Goal: Information Seeking & Learning: Find specific page/section

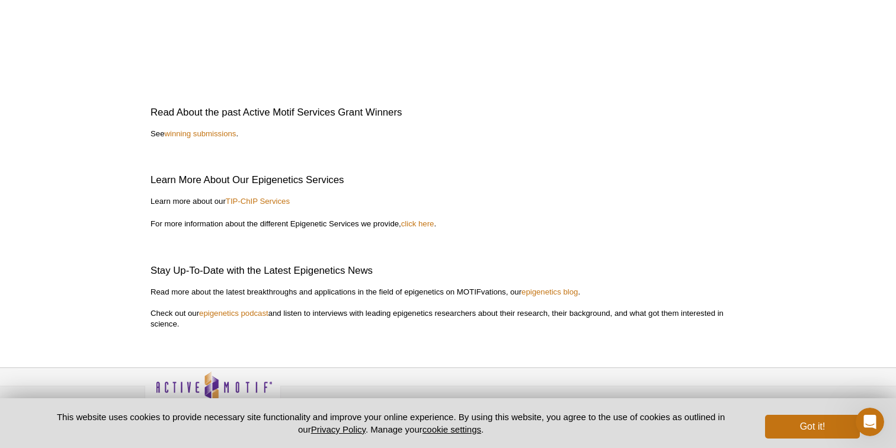
scroll to position [2703, 0]
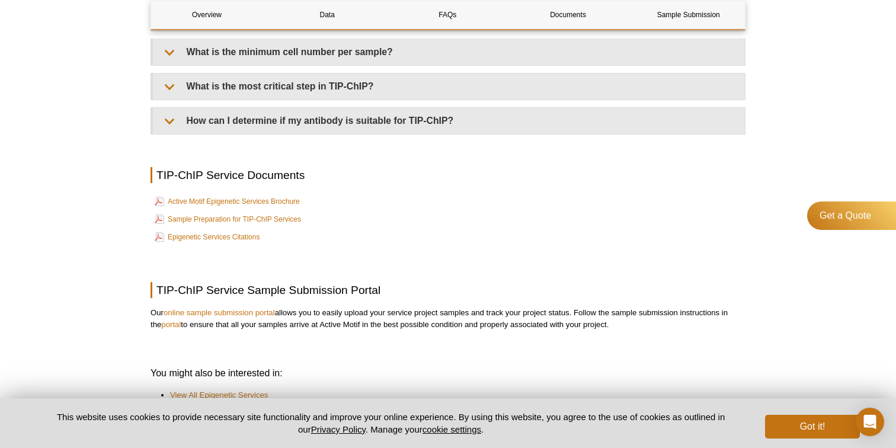
scroll to position [2925, 0]
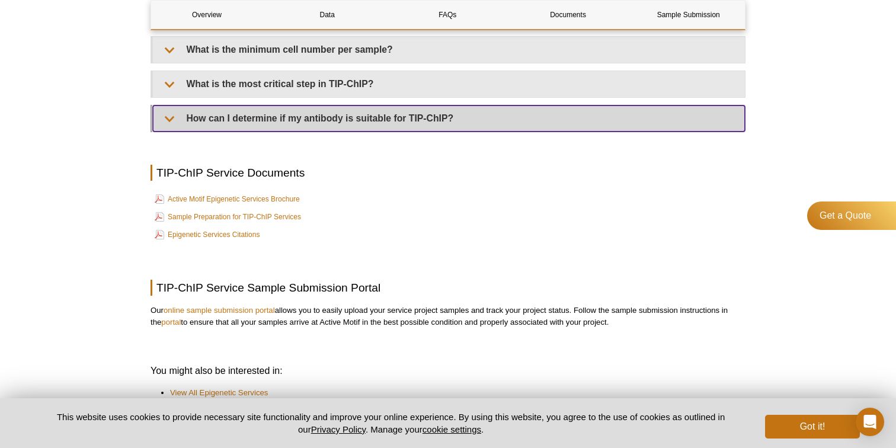
click at [306, 123] on summary "How can I determine if my antibody is suitable for TIP-ChIP?" at bounding box center [449, 118] width 592 height 26
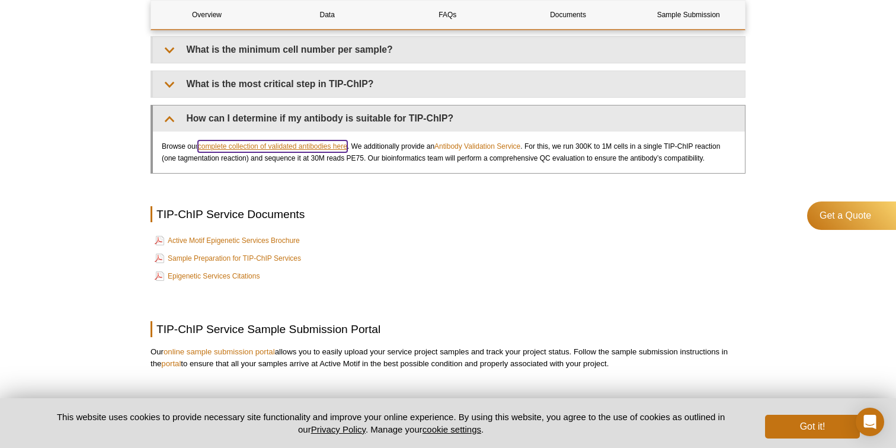
click at [309, 152] on link "complete collection of validated antibodies here" at bounding box center [272, 146] width 149 height 12
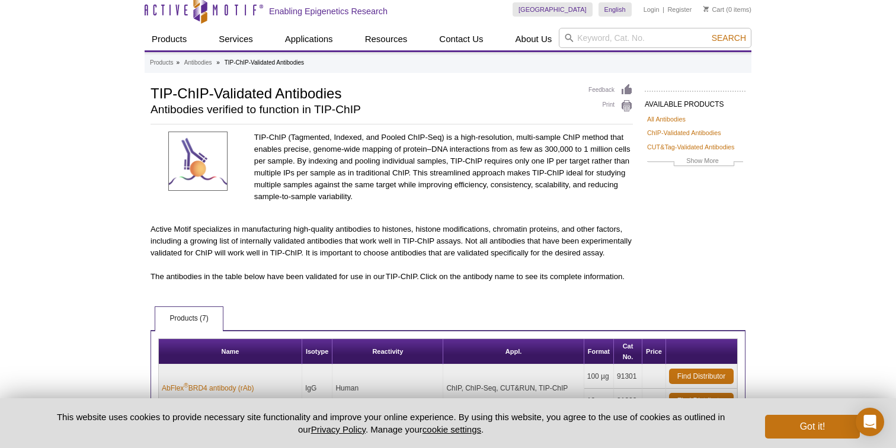
scroll to position [10, 0]
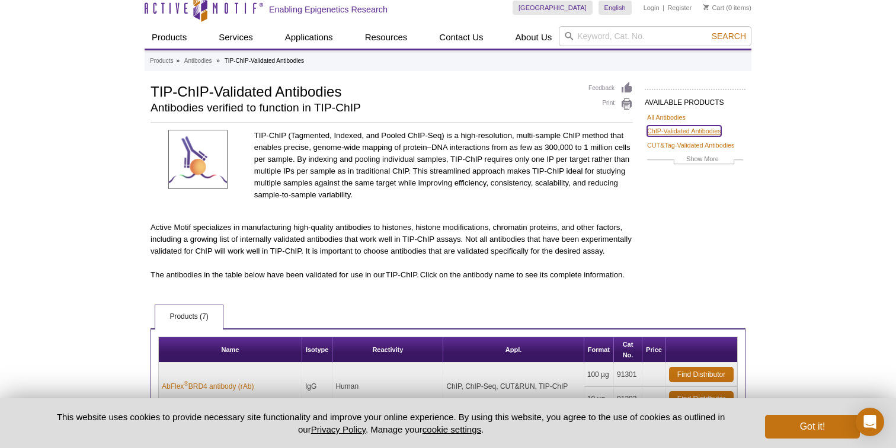
click at [663, 131] on link "ChIP-Validated Antibodies" at bounding box center [684, 131] width 74 height 11
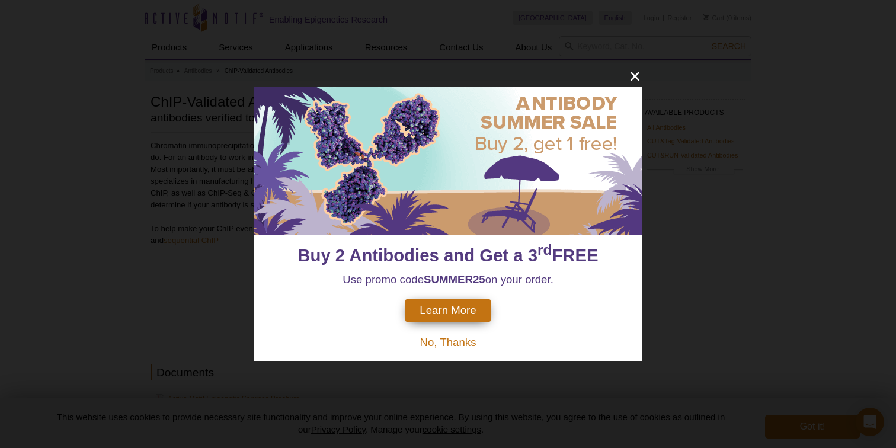
click at [458, 337] on span "No, Thanks" at bounding box center [447, 342] width 56 height 12
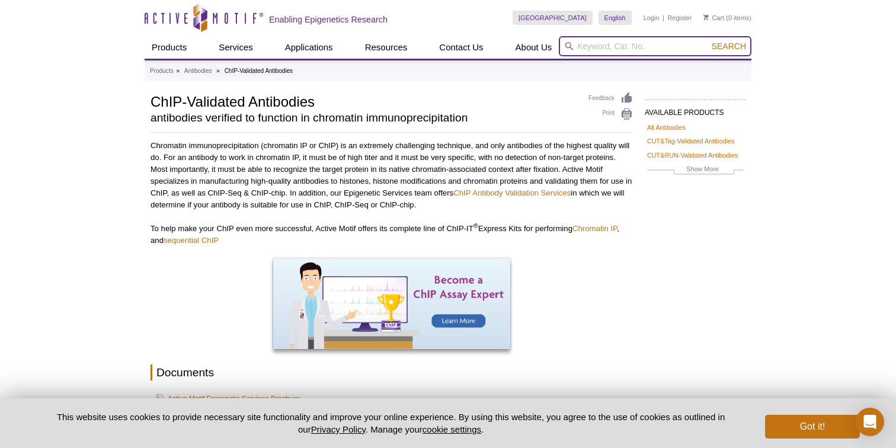
click at [626, 47] on input "search" at bounding box center [655, 46] width 193 height 20
type input "alk"
click at [708, 41] on button "Search" at bounding box center [728, 46] width 41 height 11
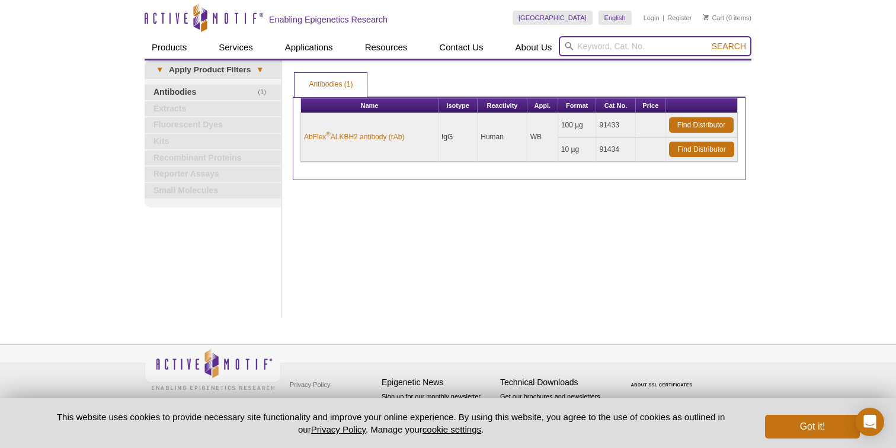
click at [636, 52] on input "search" at bounding box center [655, 46] width 193 height 20
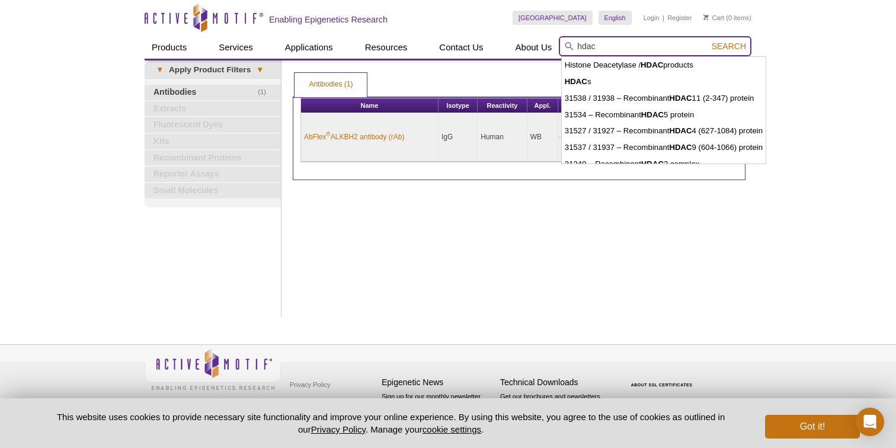
type input "hdac"
click at [724, 43] on span "Search" at bounding box center [728, 45] width 34 height 9
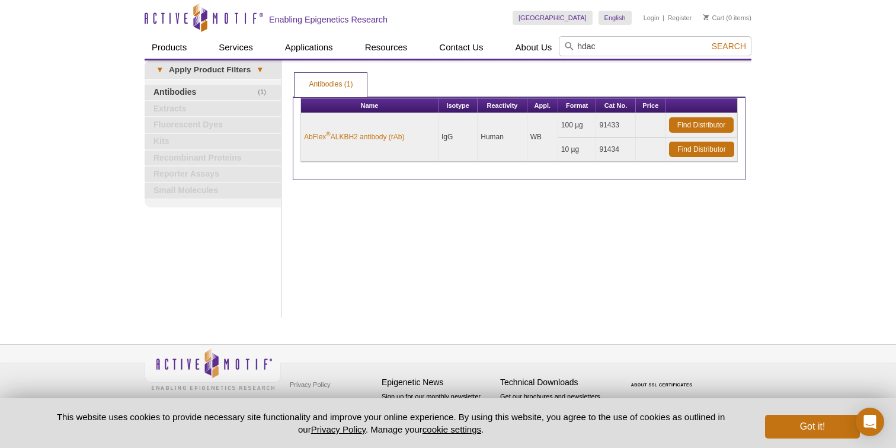
click at [720, 49] on span "Search" at bounding box center [728, 45] width 34 height 9
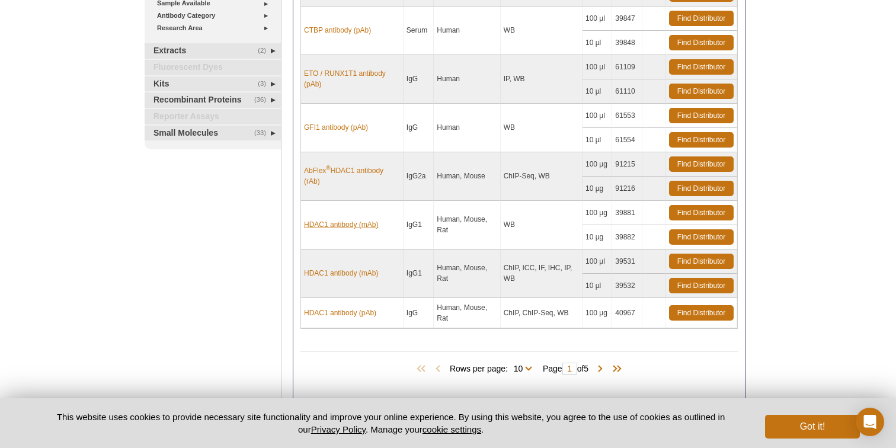
scroll to position [374, 0]
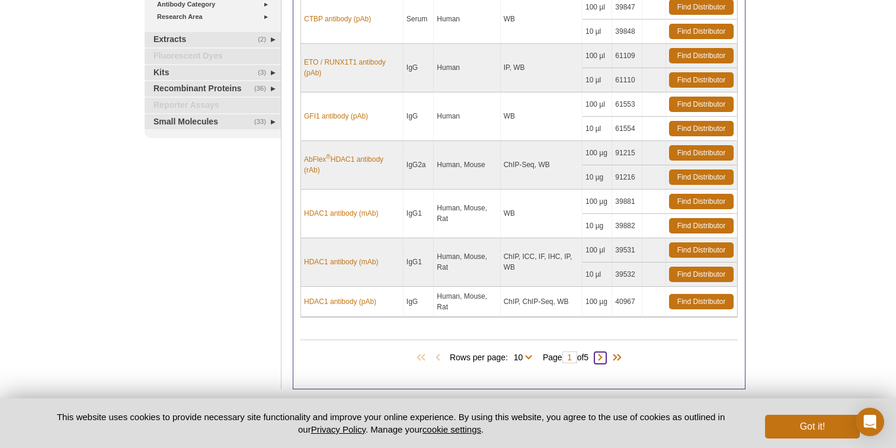
click at [606, 357] on span at bounding box center [600, 358] width 12 height 12
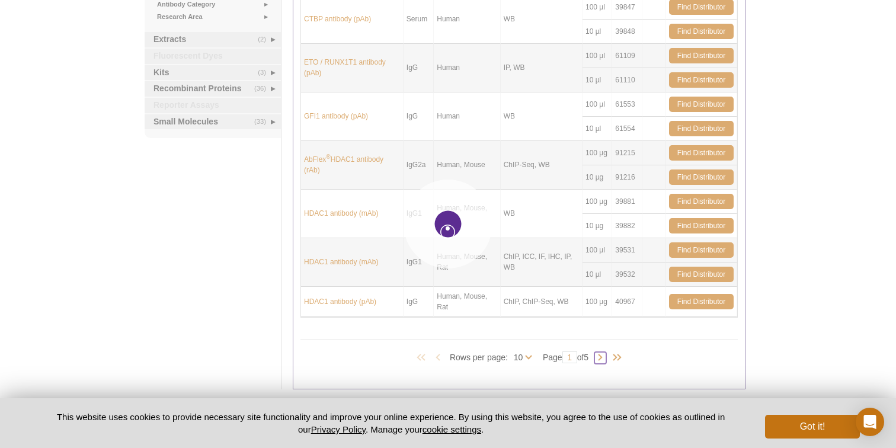
type input "2"
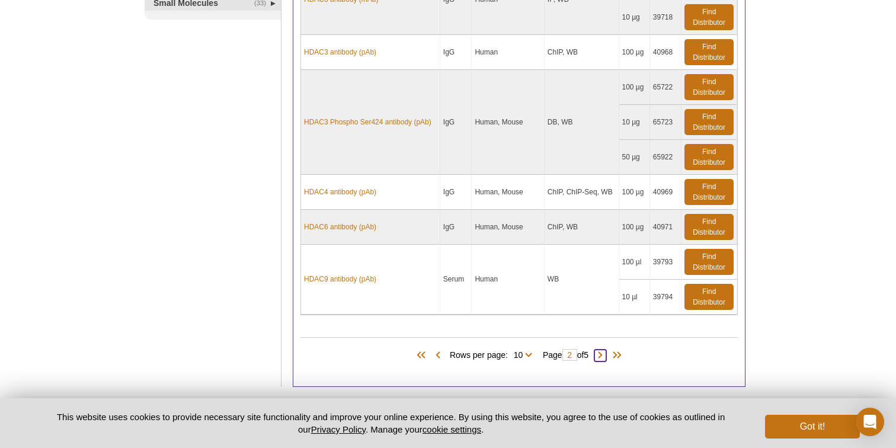
scroll to position [495, 0]
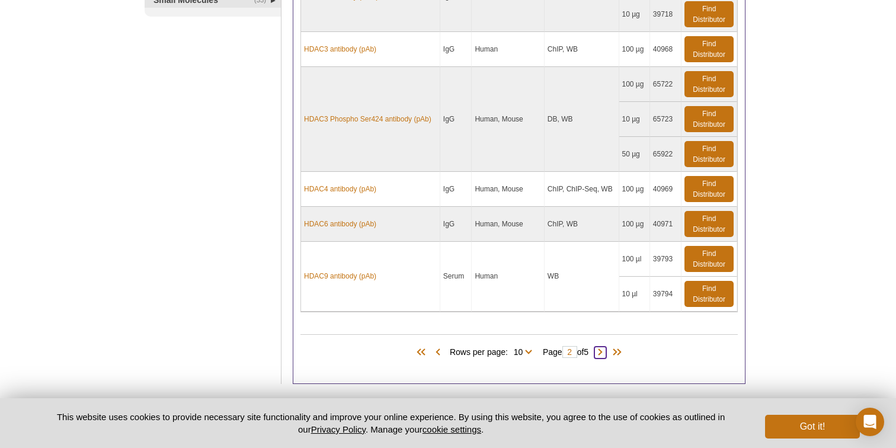
click at [603, 351] on span at bounding box center [600, 353] width 12 height 12
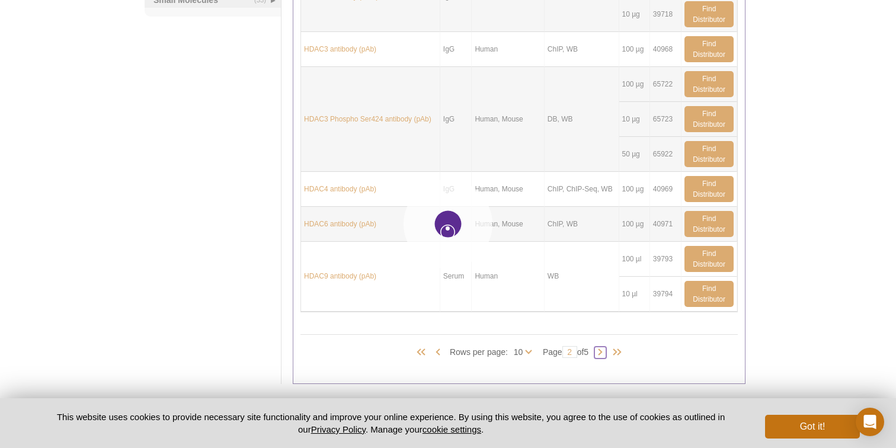
type input "3"
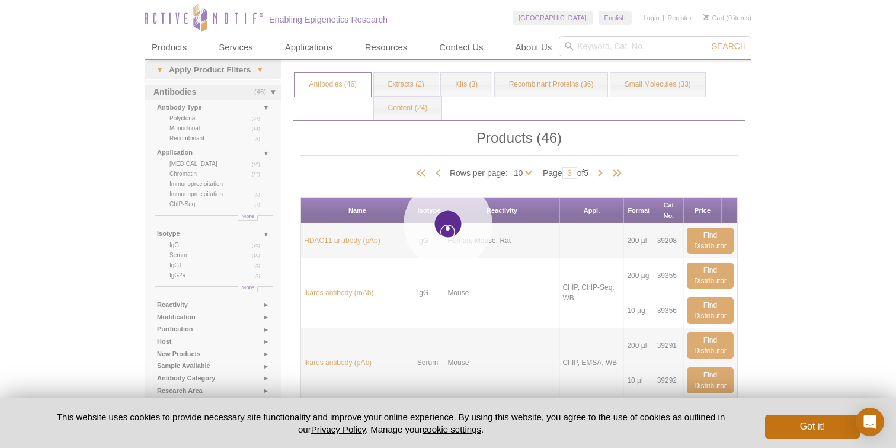
type input "4"
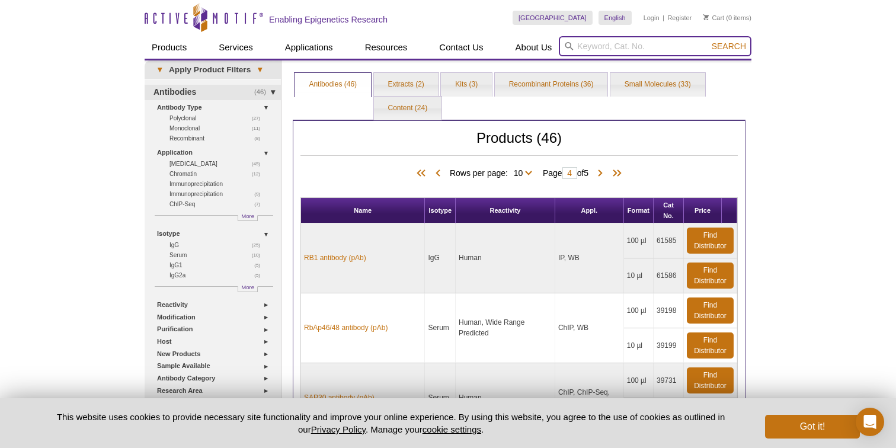
click at [628, 47] on input "search" at bounding box center [655, 46] width 193 height 20
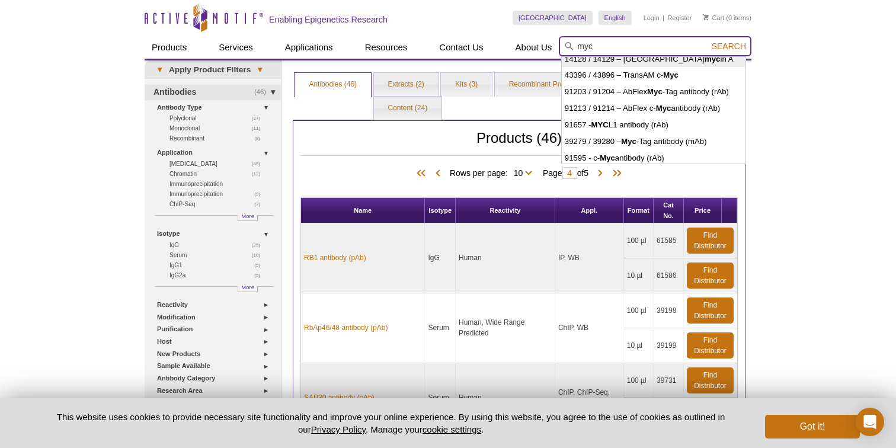
scroll to position [58, 0]
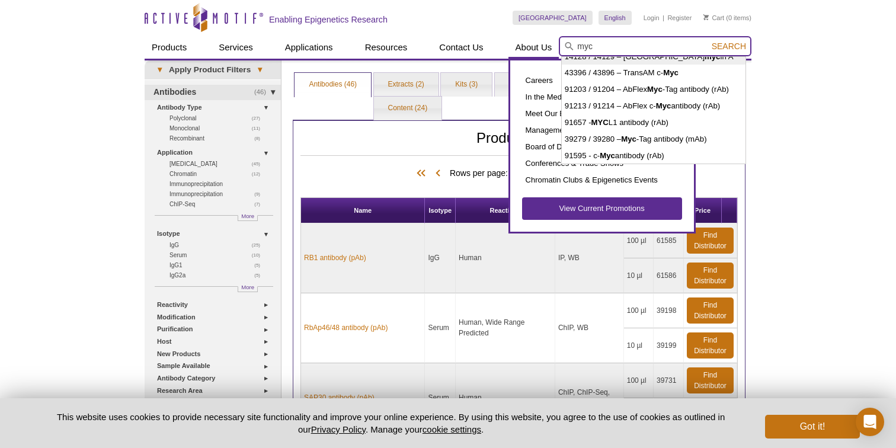
drag, startPoint x: 603, startPoint y: 42, endPoint x: 554, endPoint y: 42, distance: 49.2
click at [554, 42] on div "Products ChIP Assays ChIP Accessory Products ChIP Kits ChIP-Validated Antibodie…" at bounding box center [448, 47] width 607 height 23
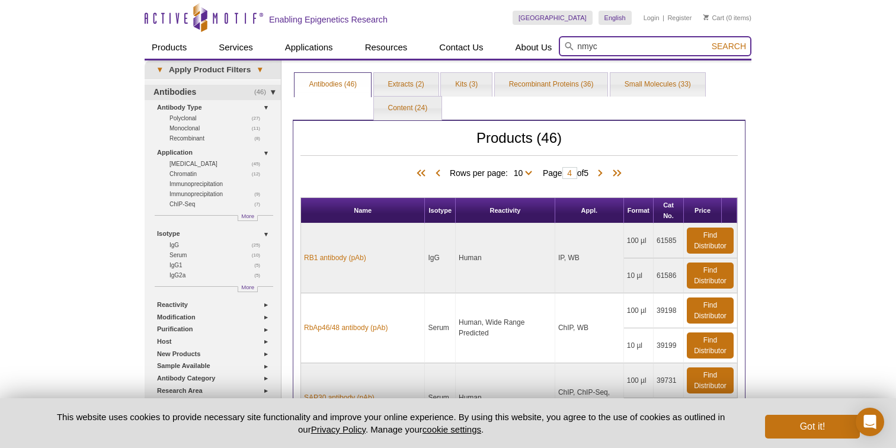
type input "nmyc"
click at [723, 44] on span "Search" at bounding box center [728, 45] width 34 height 9
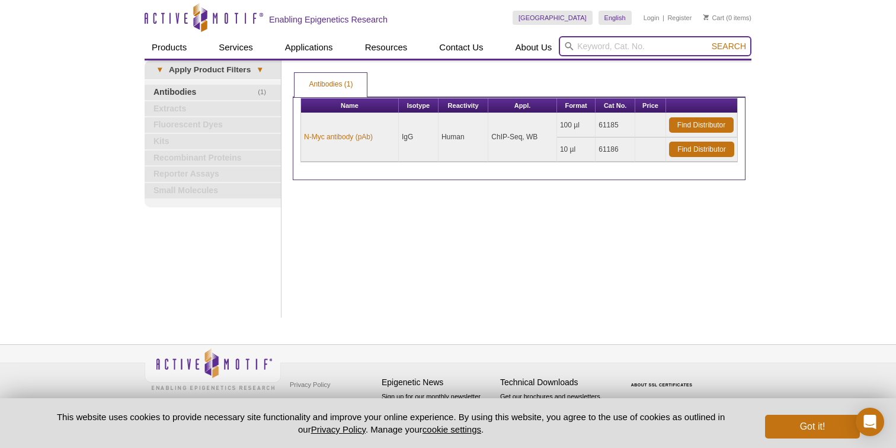
click at [610, 47] on input "search" at bounding box center [655, 46] width 193 height 20
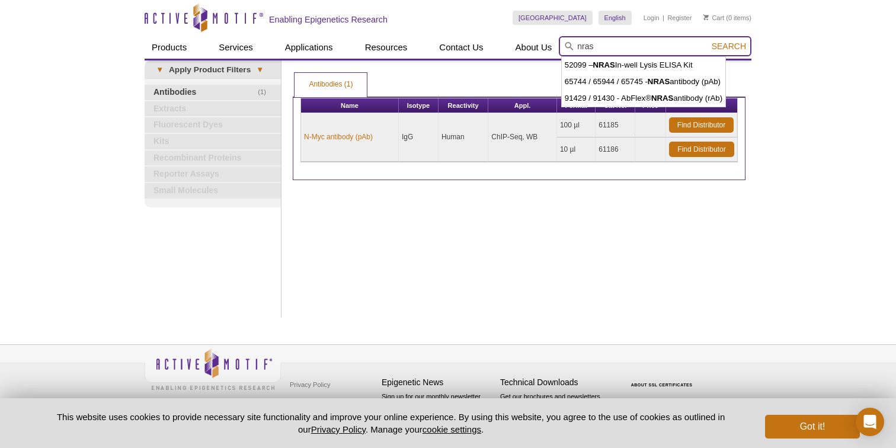
type input "nras"
click at [726, 43] on span "Search" at bounding box center [728, 45] width 34 height 9
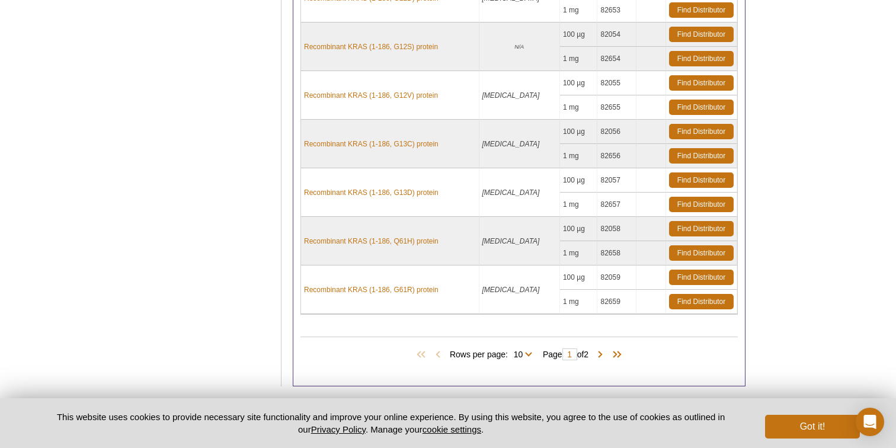
scroll to position [362, 0]
click at [604, 357] on span at bounding box center [600, 354] width 12 height 12
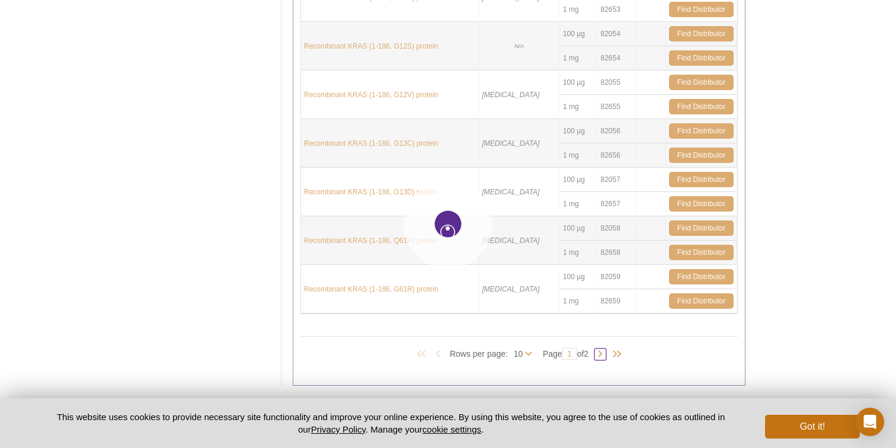
type input "2"
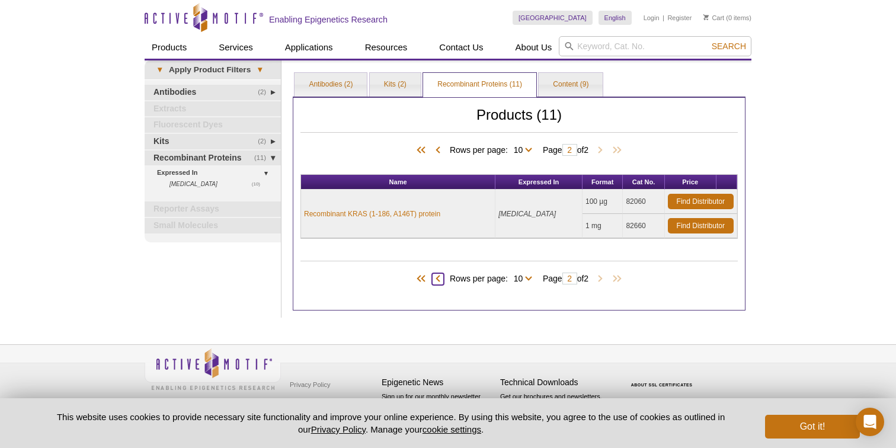
click at [432, 280] on span at bounding box center [438, 279] width 12 height 12
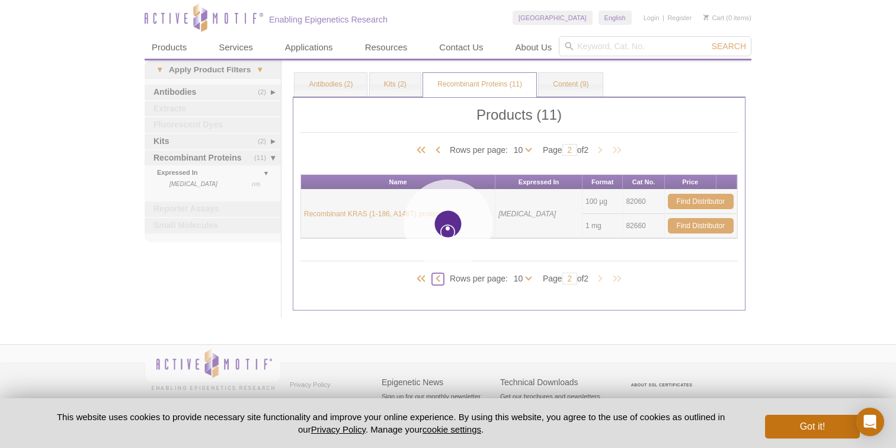
type input "1"
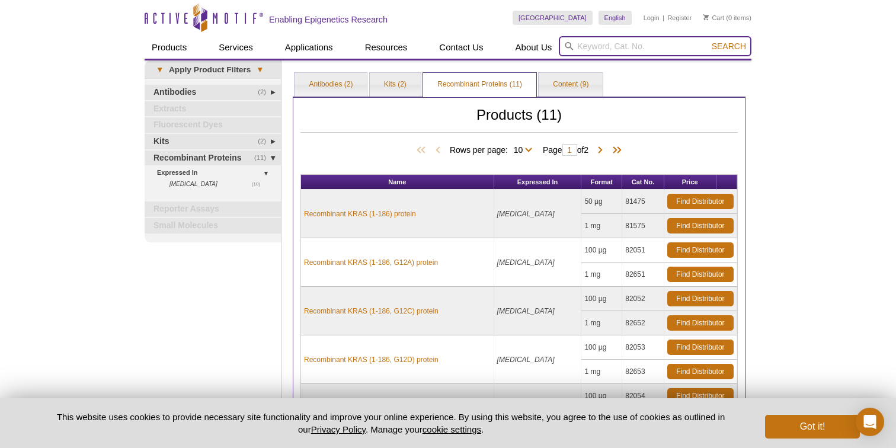
click at [638, 46] on input "search" at bounding box center [655, 46] width 193 height 20
type input "ras"
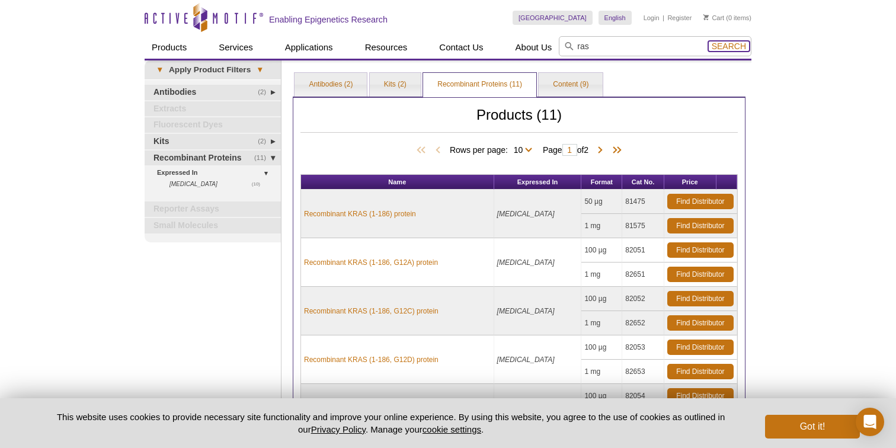
click at [735, 48] on span "Search" at bounding box center [728, 45] width 34 height 9
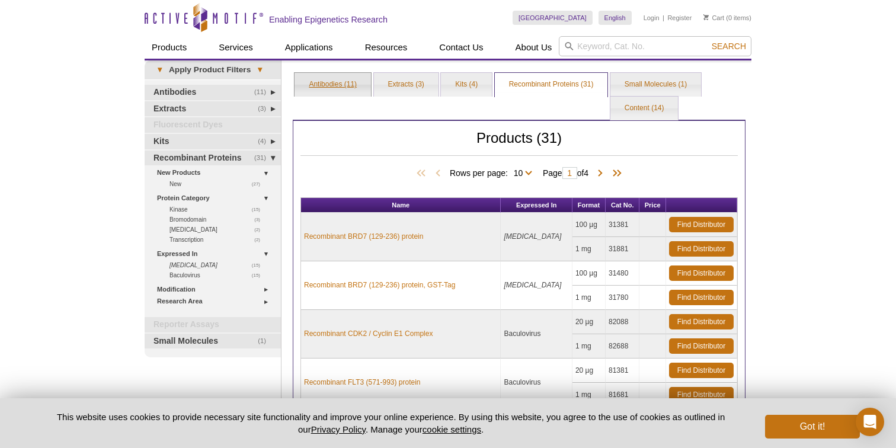
click at [338, 82] on link "Antibodies (11)" at bounding box center [332, 85] width 76 height 24
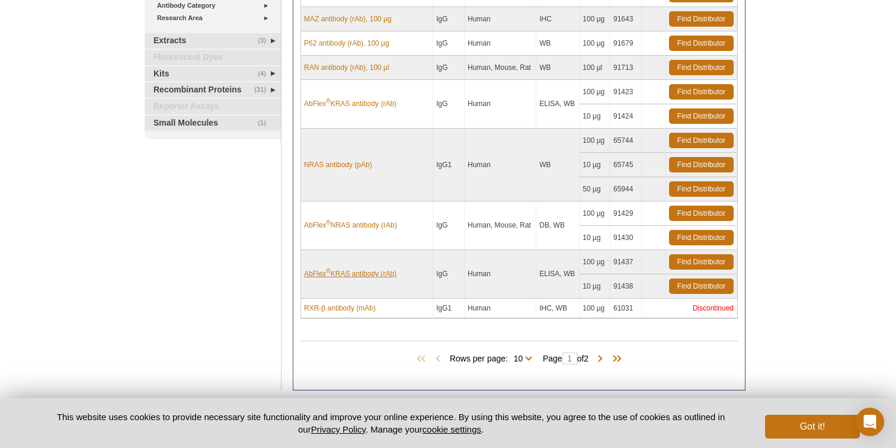
scroll to position [338, 0]
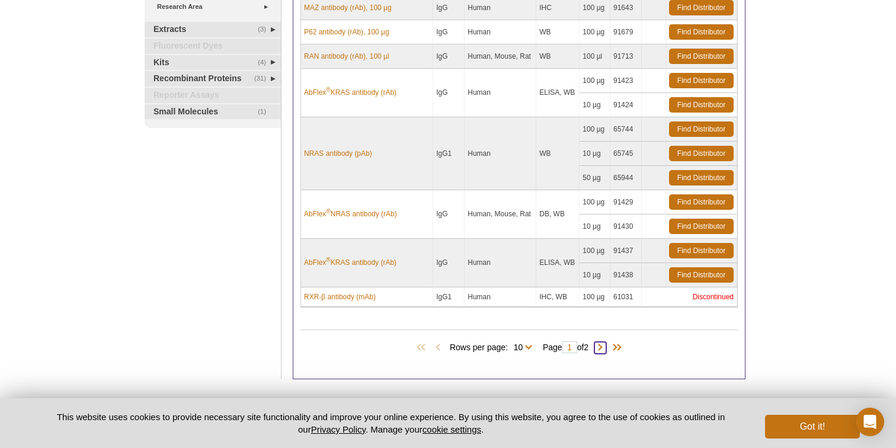
click at [603, 351] on span at bounding box center [600, 348] width 12 height 12
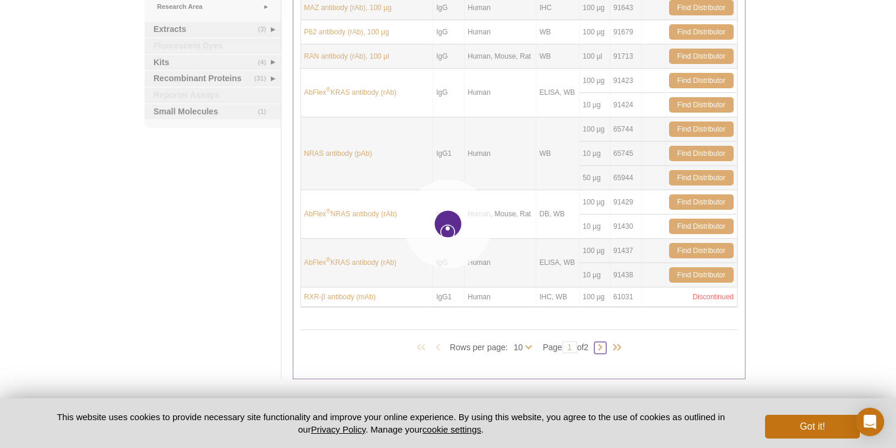
type input "2"
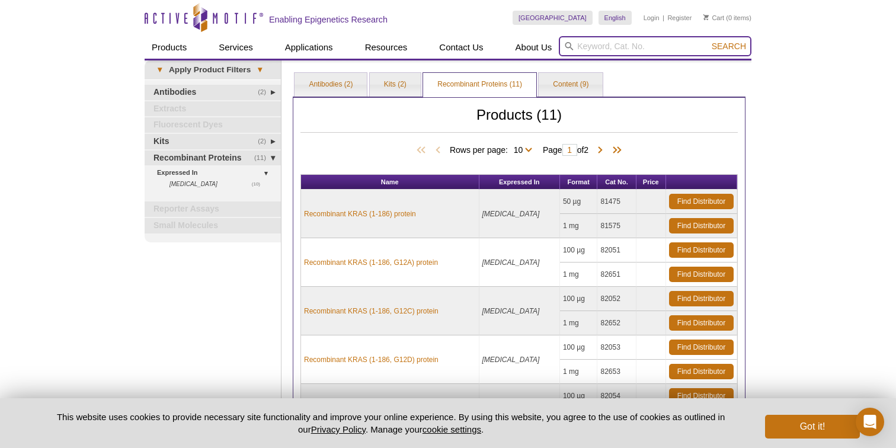
click at [598, 51] on input "search" at bounding box center [655, 46] width 193 height 20
click at [724, 52] on input "nras" at bounding box center [655, 46] width 193 height 20
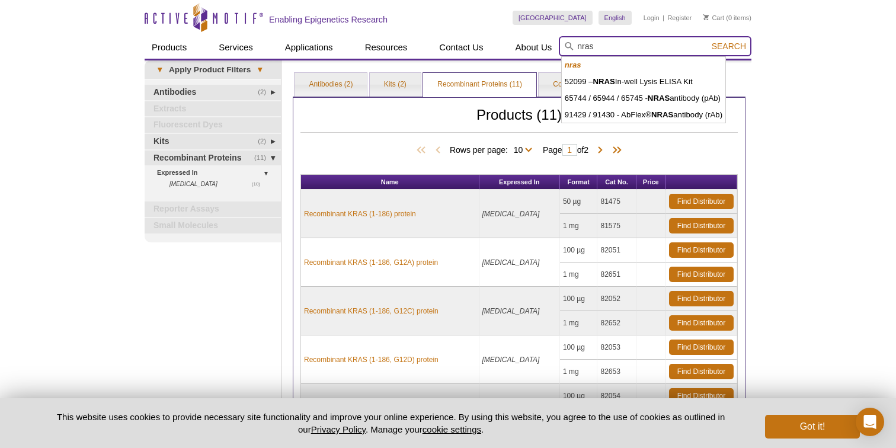
type input "nras"
click at [730, 43] on span "Search" at bounding box center [728, 45] width 34 height 9
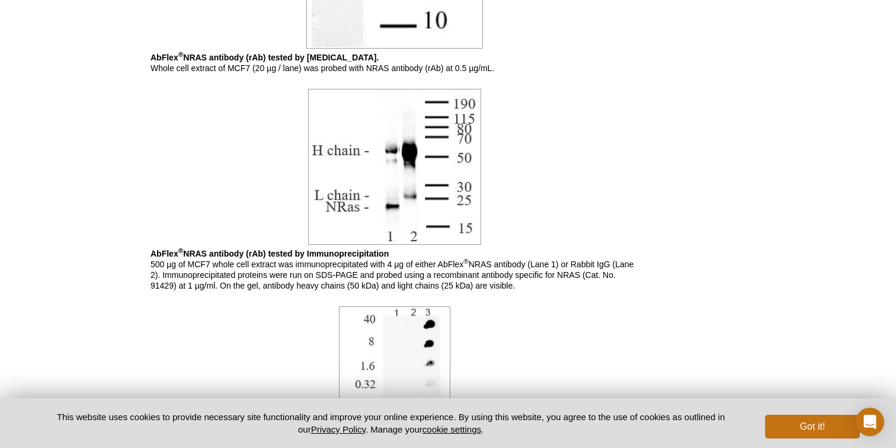
scroll to position [1120, 0]
